Goal: Transaction & Acquisition: Book appointment/travel/reservation

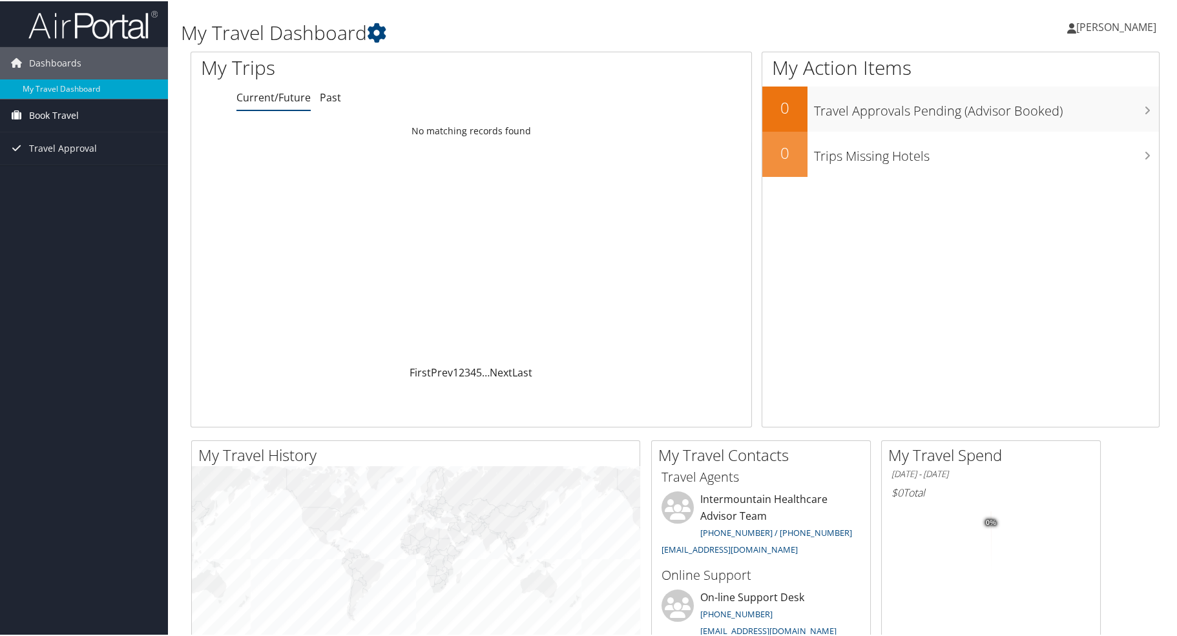
click at [64, 112] on span "Book Travel" at bounding box center [54, 114] width 50 height 32
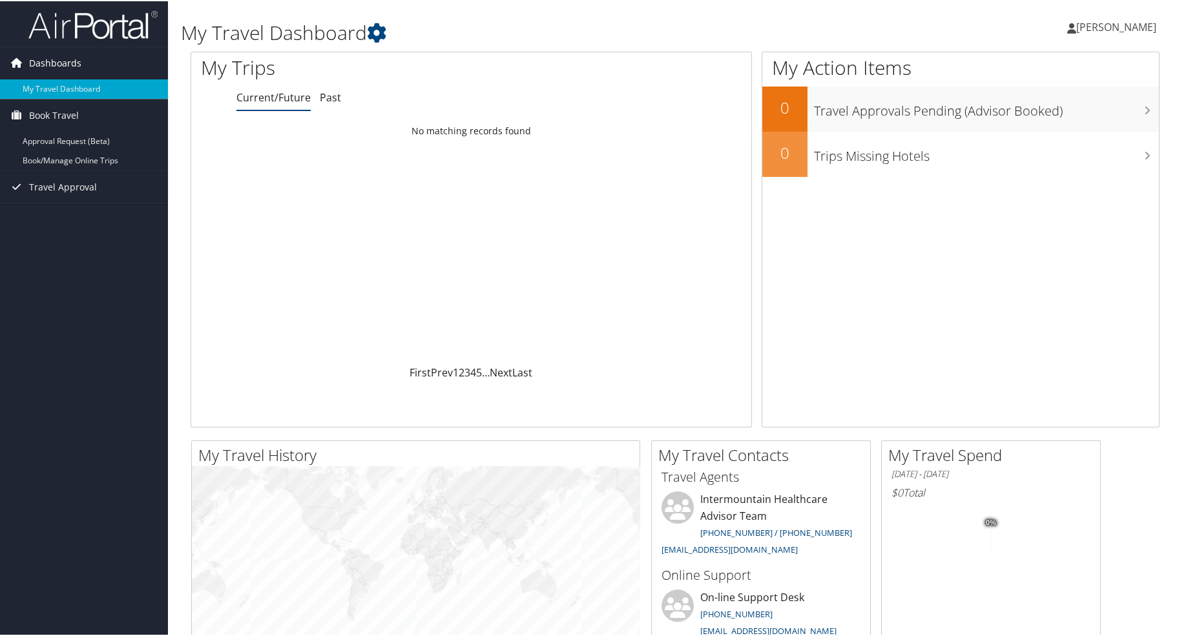
click at [60, 60] on span "Dashboards" at bounding box center [55, 62] width 52 height 32
click at [48, 87] on link "My Travel Dashboard" at bounding box center [84, 87] width 168 height 19
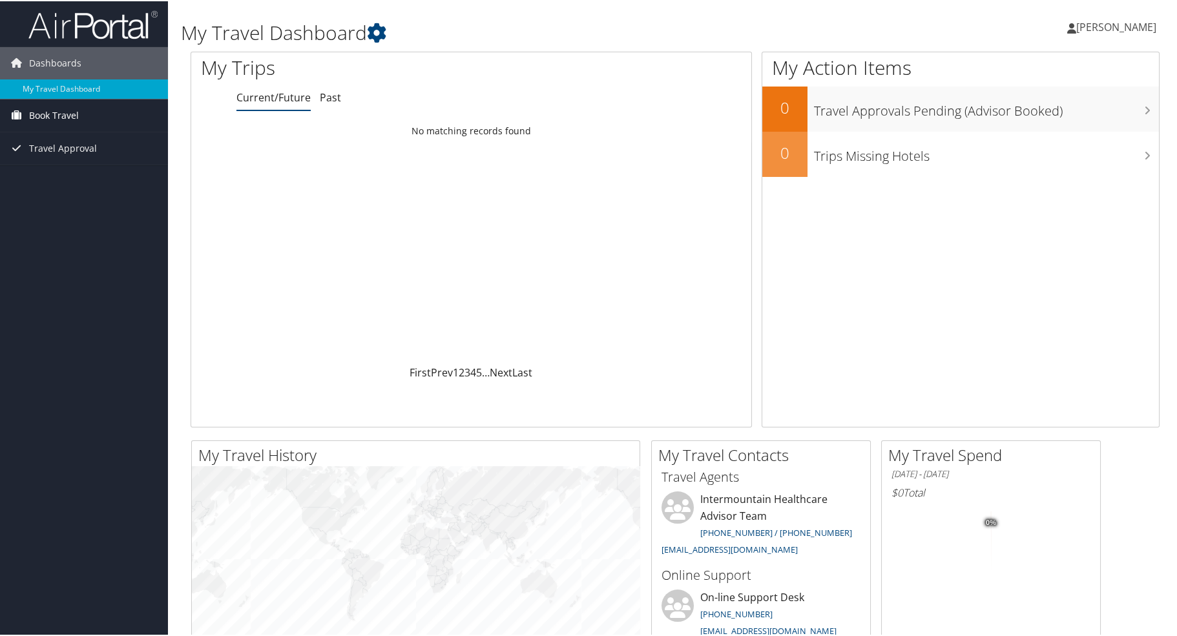
click at [39, 112] on span "Book Travel" at bounding box center [54, 114] width 50 height 32
click at [39, 156] on link "Book/Manage Online Trips" at bounding box center [84, 159] width 168 height 19
